Goal: Check status: Check status

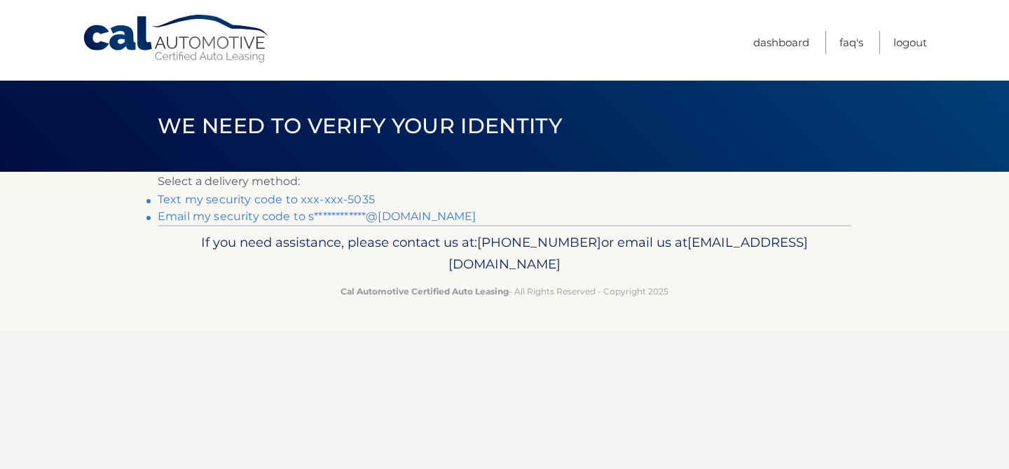
click at [352, 199] on link "Text my security code to xxx-xxx-5035" at bounding box center [266, 199] width 217 height 13
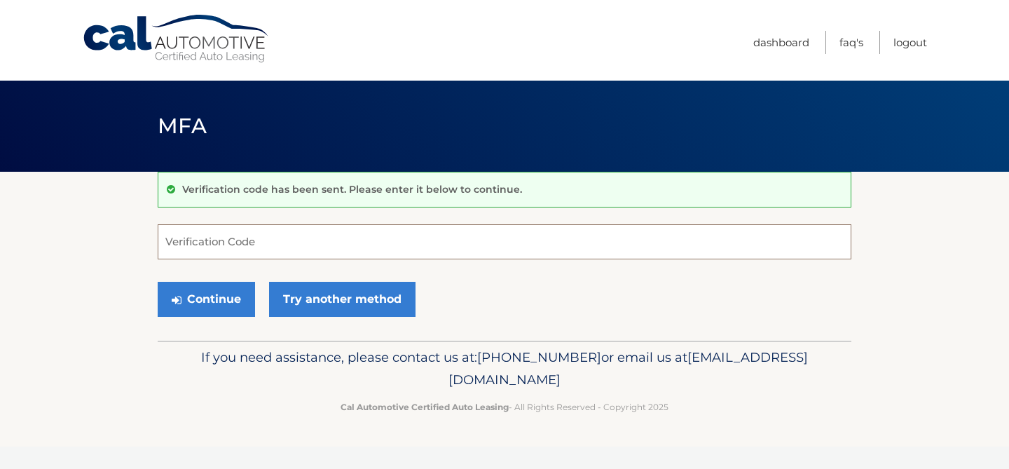
click at [602, 241] on input "Verification Code" at bounding box center [505, 241] width 694 height 35
type input "127376"
click at [158, 282] on button "Continue" at bounding box center [206, 299] width 97 height 35
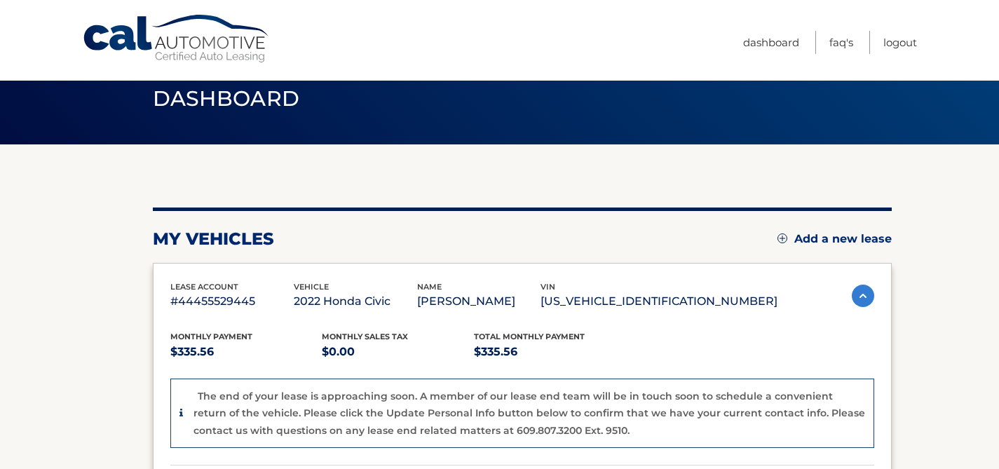
scroll to position [172, 0]
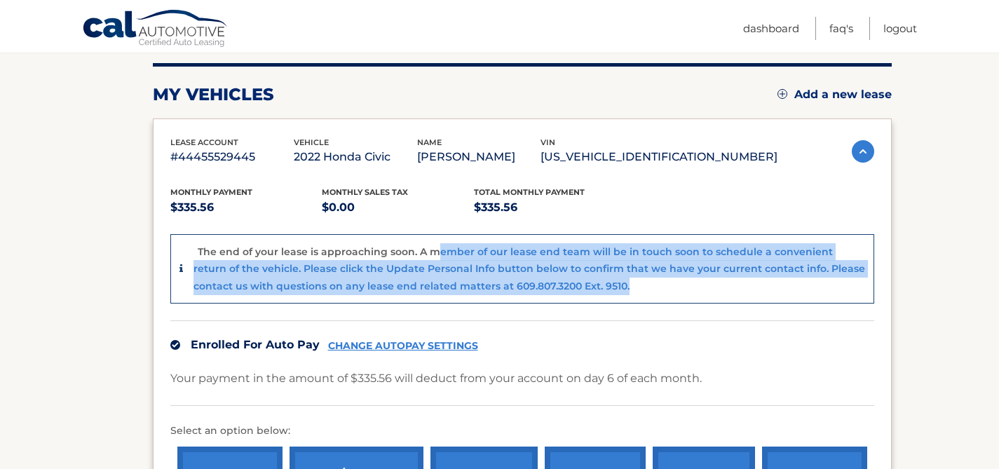
drag, startPoint x: 433, startPoint y: 256, endPoint x: 598, endPoint y: 287, distance: 167.7
click at [598, 287] on div "The end of your lease is approaching soon. A member of our lease end team will …" at bounding box center [529, 269] width 672 height 52
drag, startPoint x: 604, startPoint y: 288, endPoint x: 441, endPoint y: 252, distance: 166.5
click at [441, 252] on div "The end of your lease is approaching soon. A member of our lease end team will …" at bounding box center [529, 269] width 672 height 52
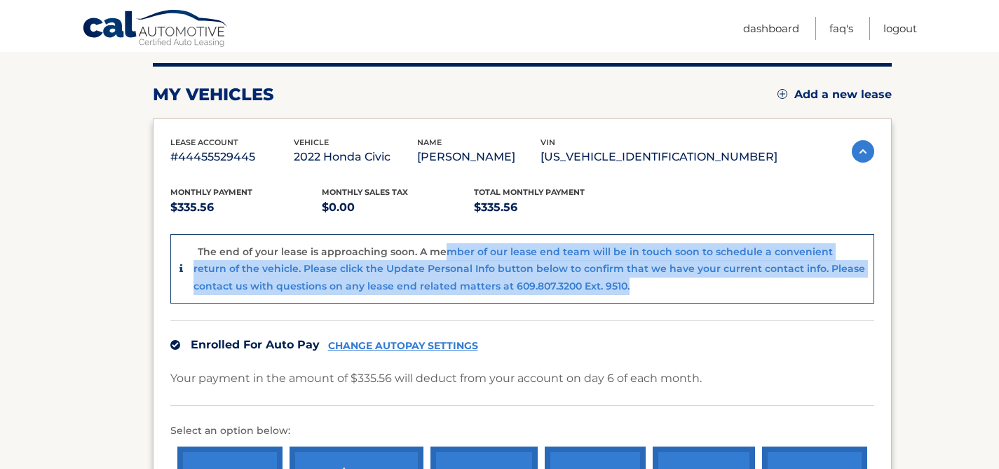
click at [441, 252] on p "The end of your lease is approaching soon. A member of our lease end team will …" at bounding box center [529, 268] width 672 height 47
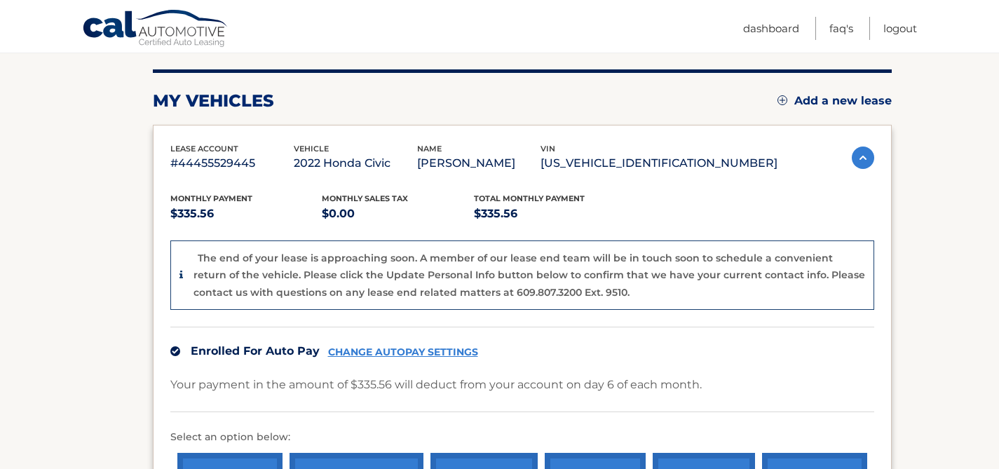
scroll to position [171, 0]
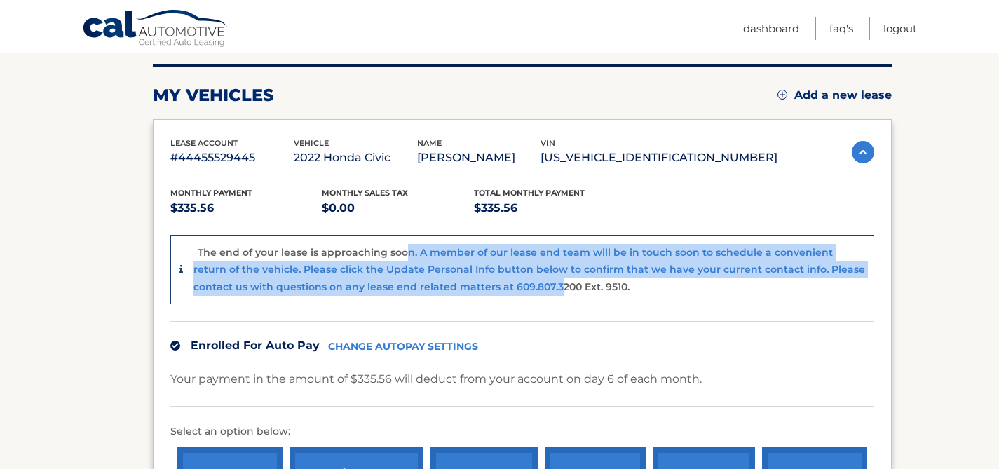
drag, startPoint x: 405, startPoint y: 259, endPoint x: 513, endPoint y: 294, distance: 113.5
click at [513, 294] on div "The end of your lease is approaching soon. A member of our lease end team will …" at bounding box center [529, 270] width 672 height 52
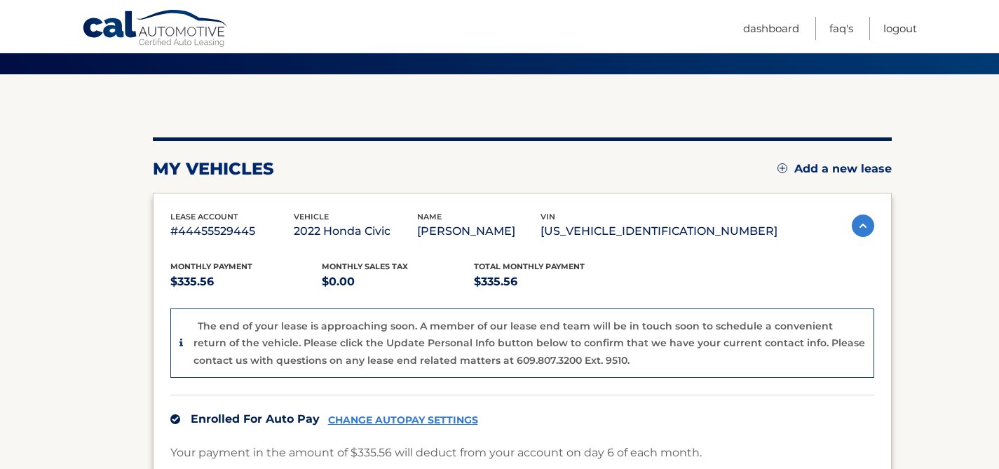
scroll to position [0, 0]
